Goal: Task Accomplishment & Management: Manage account settings

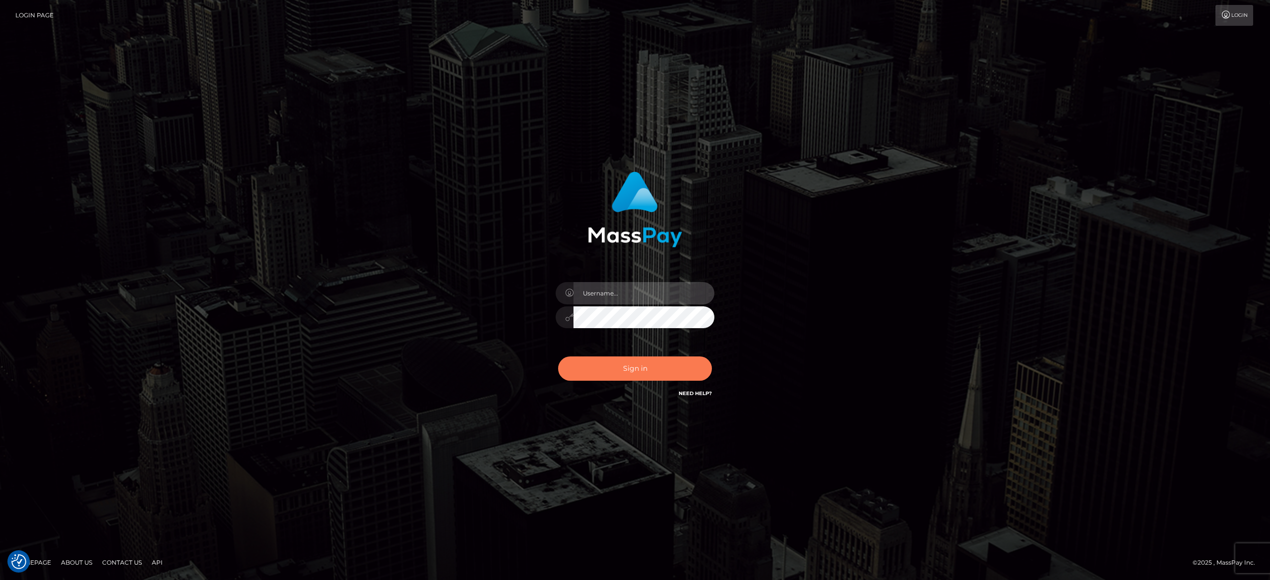
type input "[PERSON_NAME].[PERSON_NAME]"
click at [664, 374] on button "Sign in" at bounding box center [635, 369] width 154 height 24
type input "[PERSON_NAME].[PERSON_NAME]"
click at [639, 365] on button "Sign in" at bounding box center [635, 369] width 154 height 24
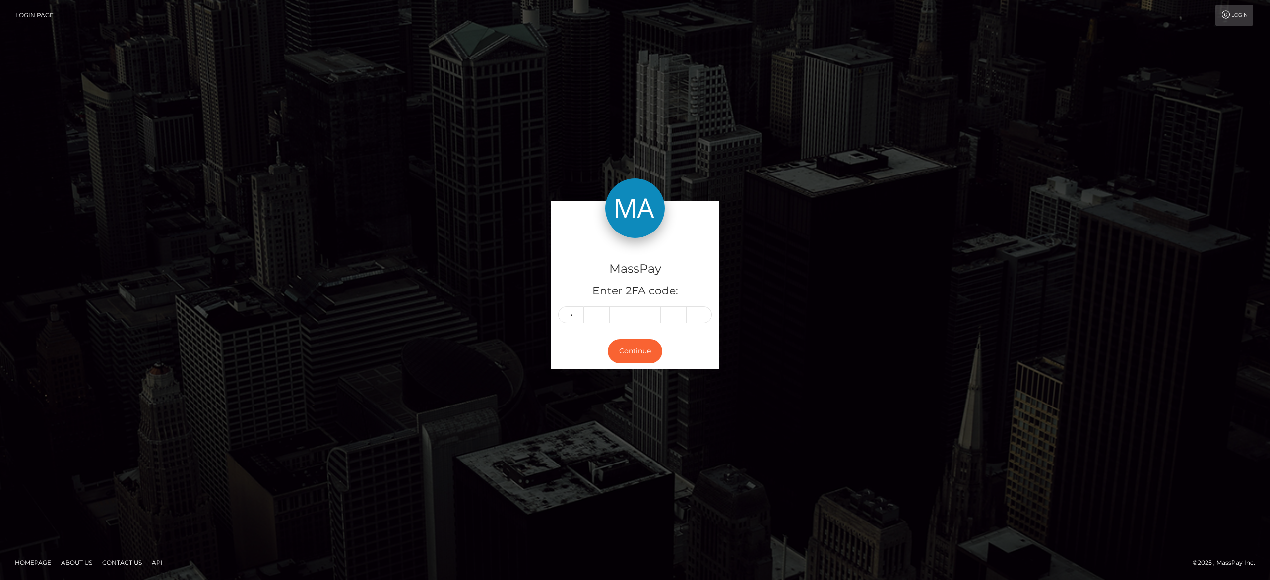
type input "2"
type input "6"
type input "7"
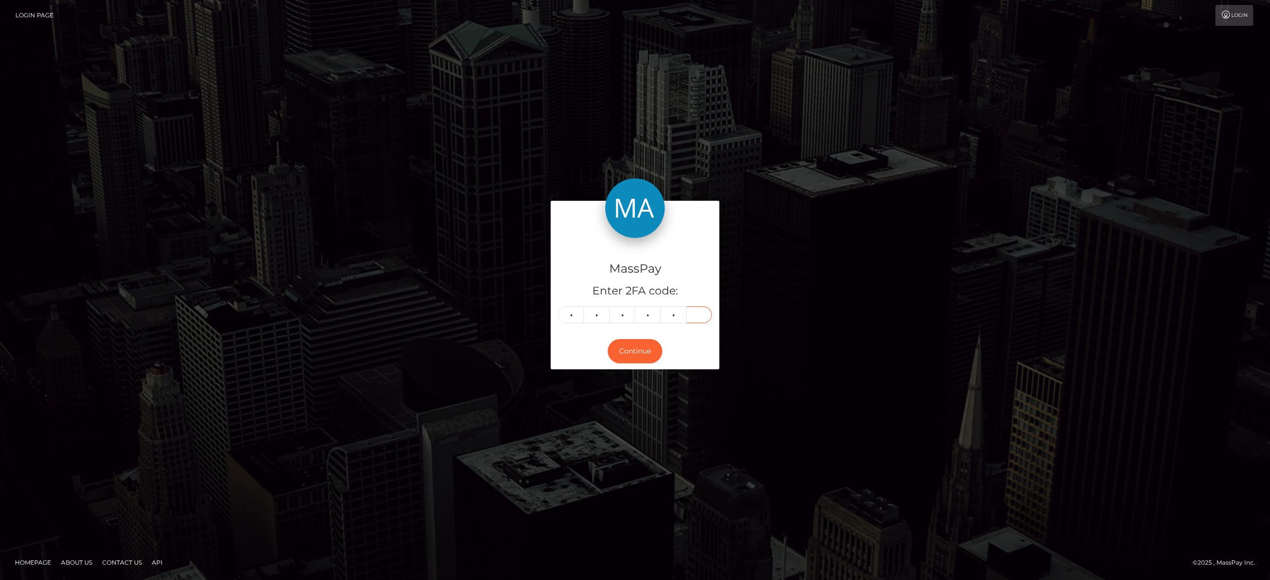
type input "7"
